Goal: Communication & Community: Connect with others

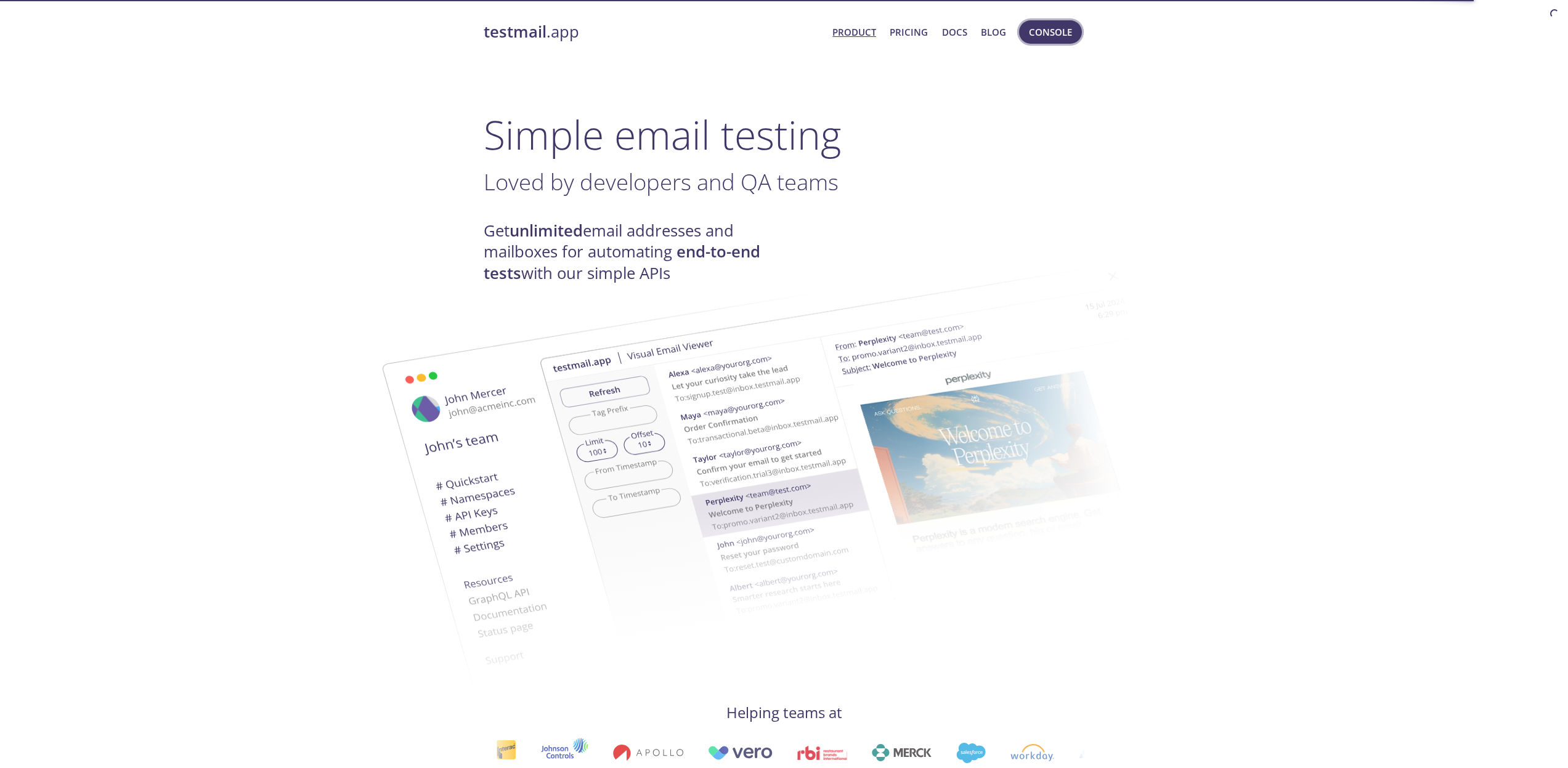
click at [1067, 30] on span "Console" at bounding box center [1050, 32] width 43 height 16
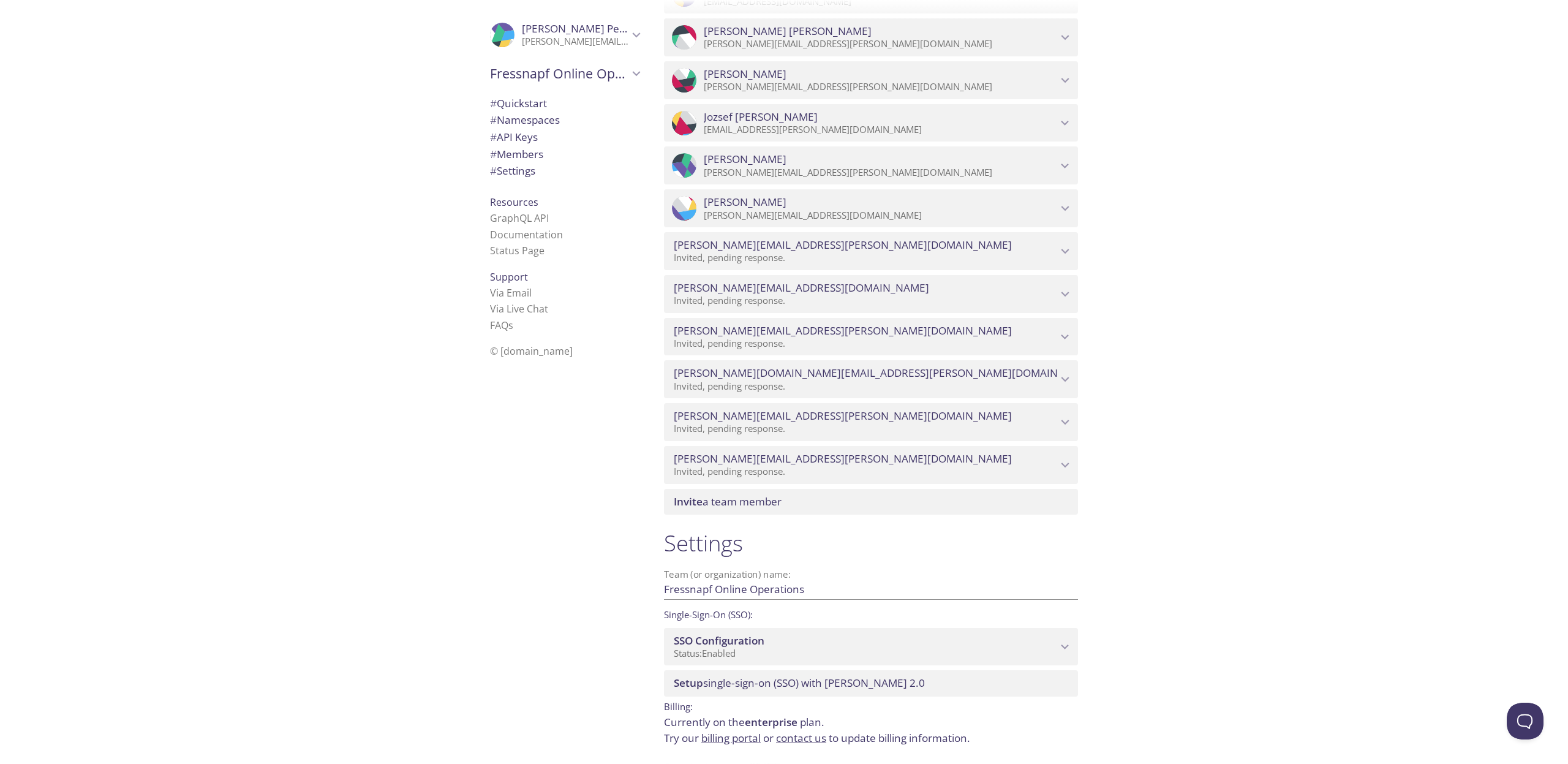
scroll to position [6611, 0]
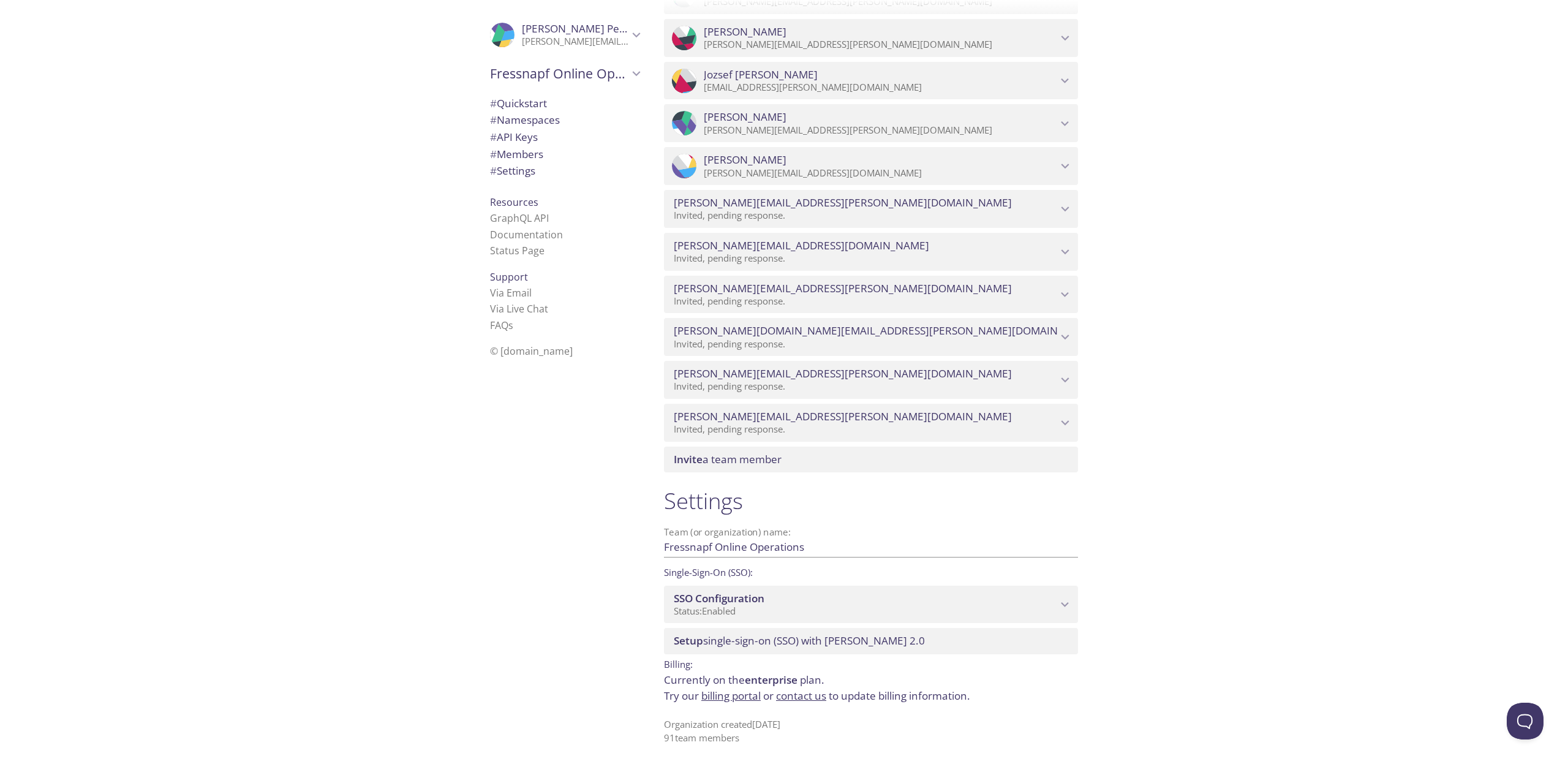
click at [811, 466] on span "Invite a team member" at bounding box center [874, 460] width 400 height 14
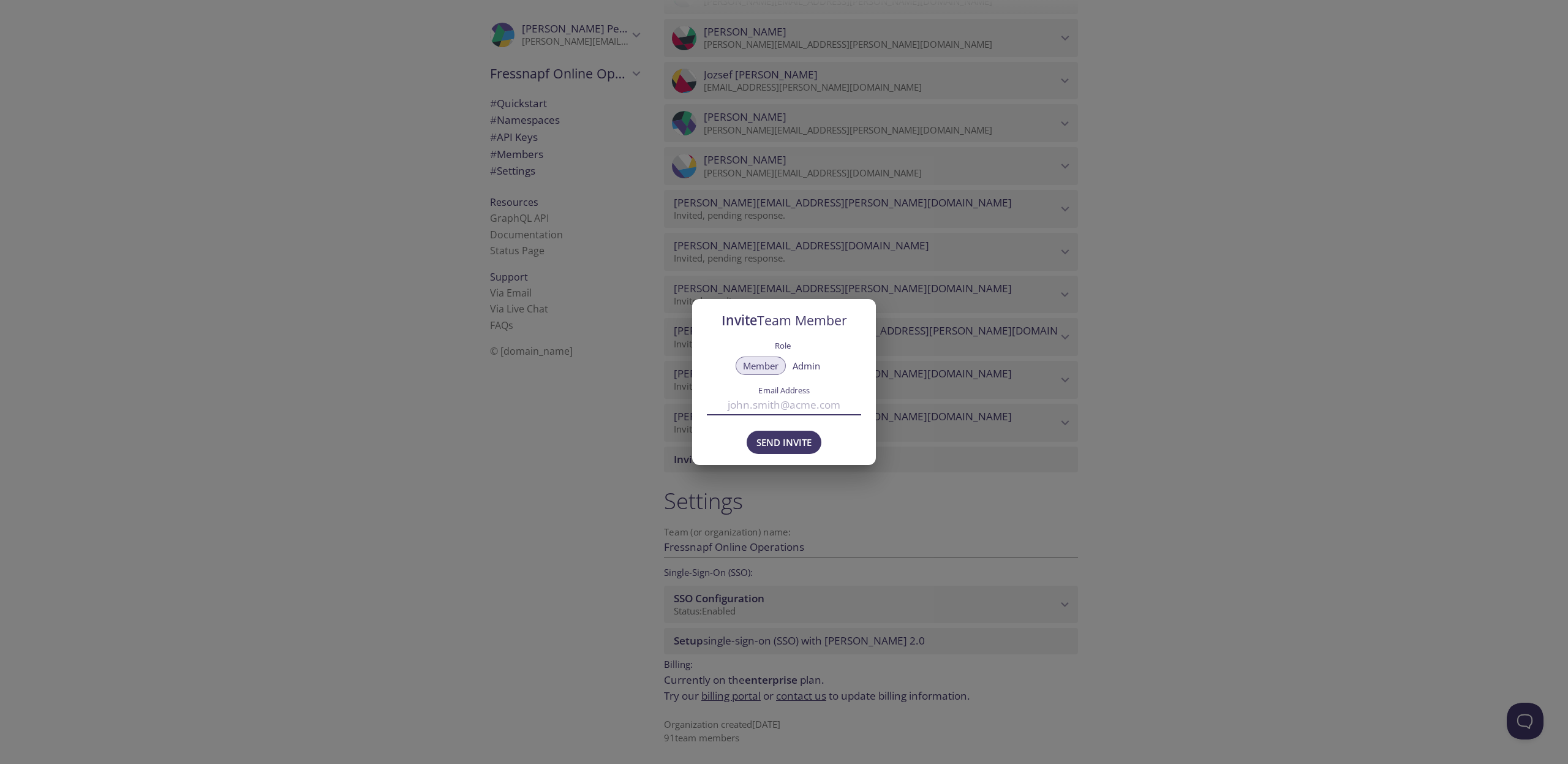
click at [789, 400] on input "Email Address" at bounding box center [784, 405] width 154 height 20
click at [789, 402] on input "Email Address" at bounding box center [784, 405] width 154 height 20
paste input "[PERSON_NAME][EMAIL_ADDRESS][DOMAIN_NAME]"
type input "[PERSON_NAME][EMAIL_ADDRESS][DOMAIN_NAME]"
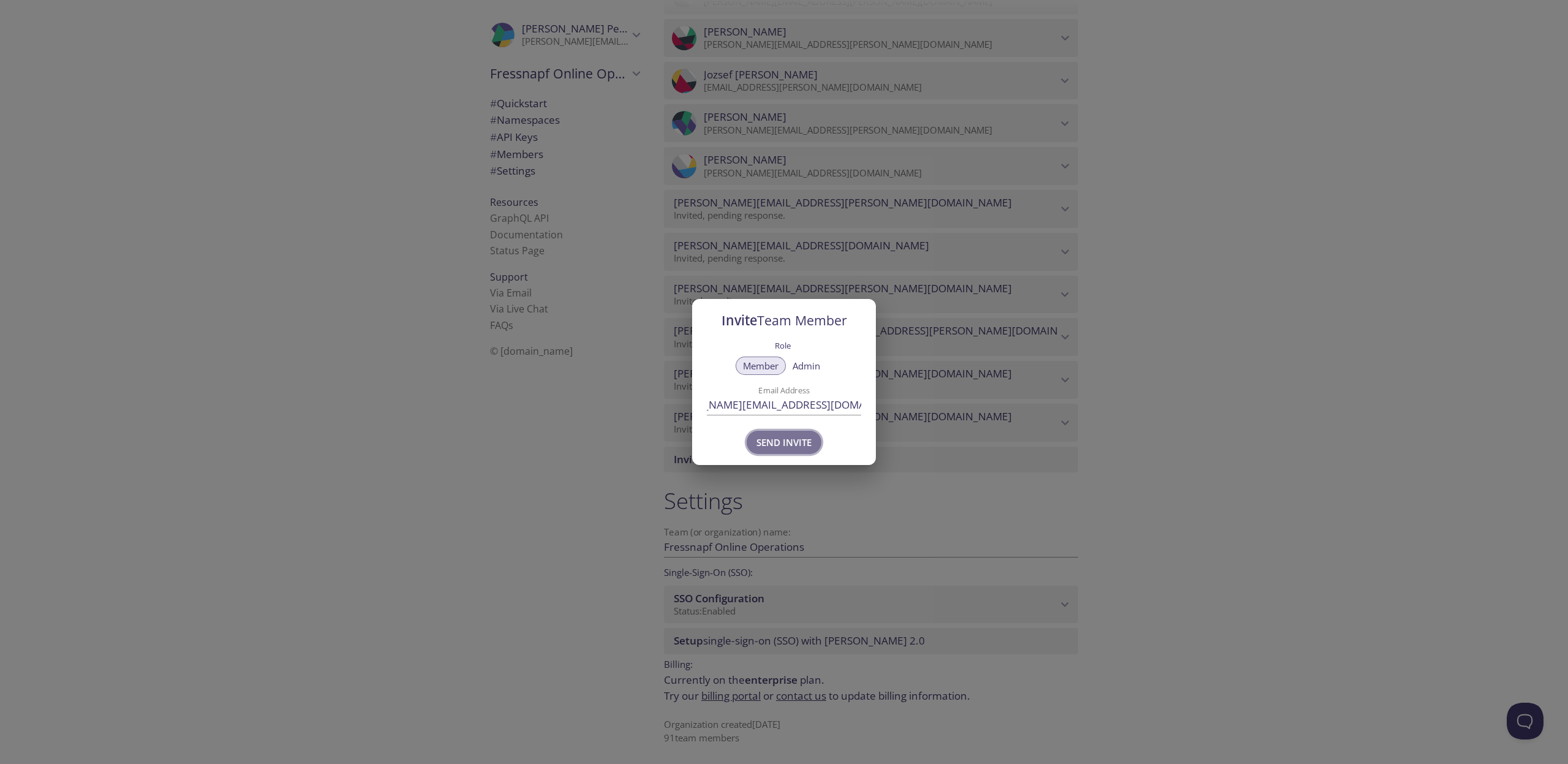
click at [789, 447] on span "Send Invite" at bounding box center [784, 443] width 55 height 16
